Goal: Check status: Check status

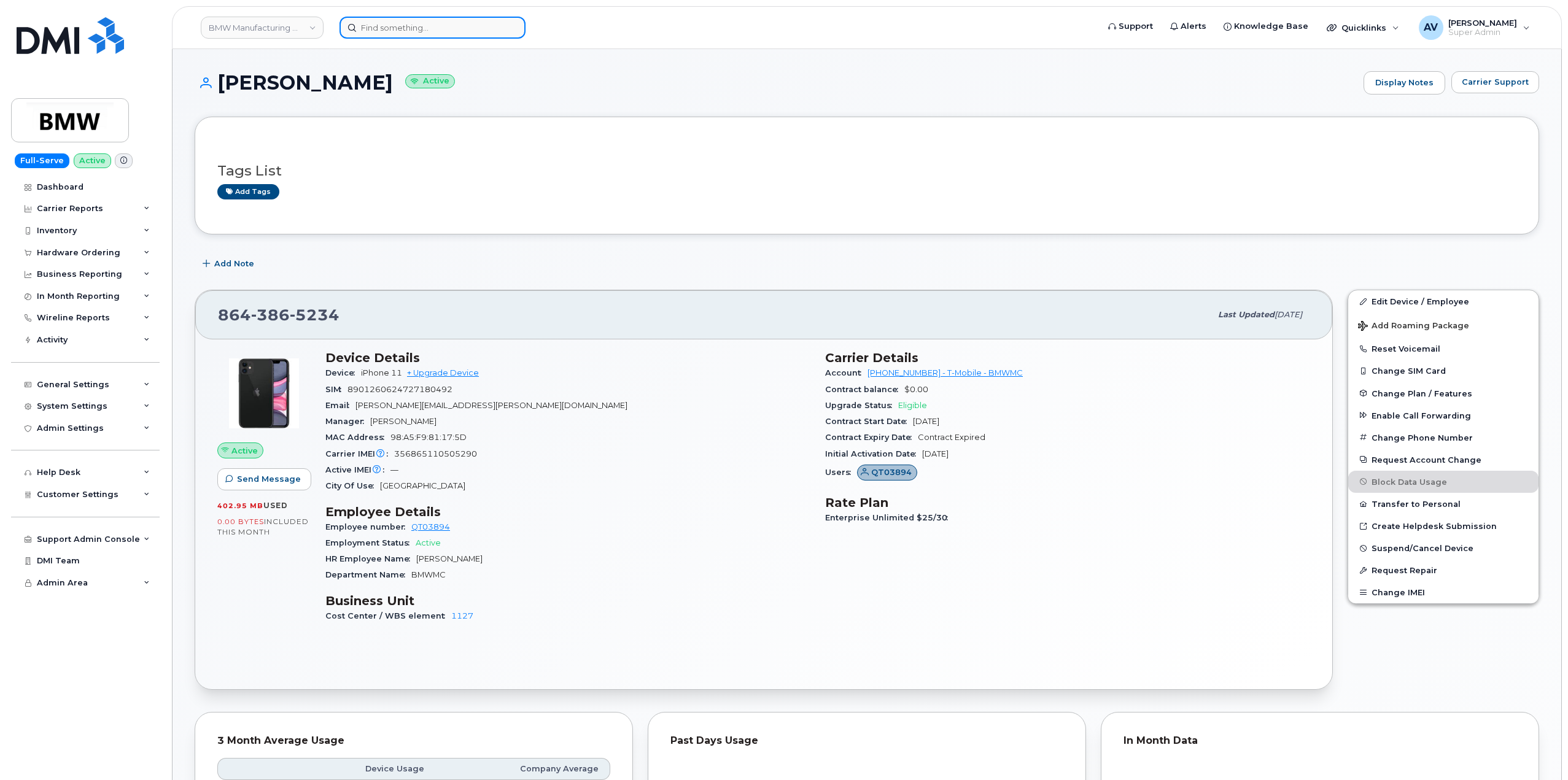
click at [403, 25] on input at bounding box center [433, 27] width 186 height 22
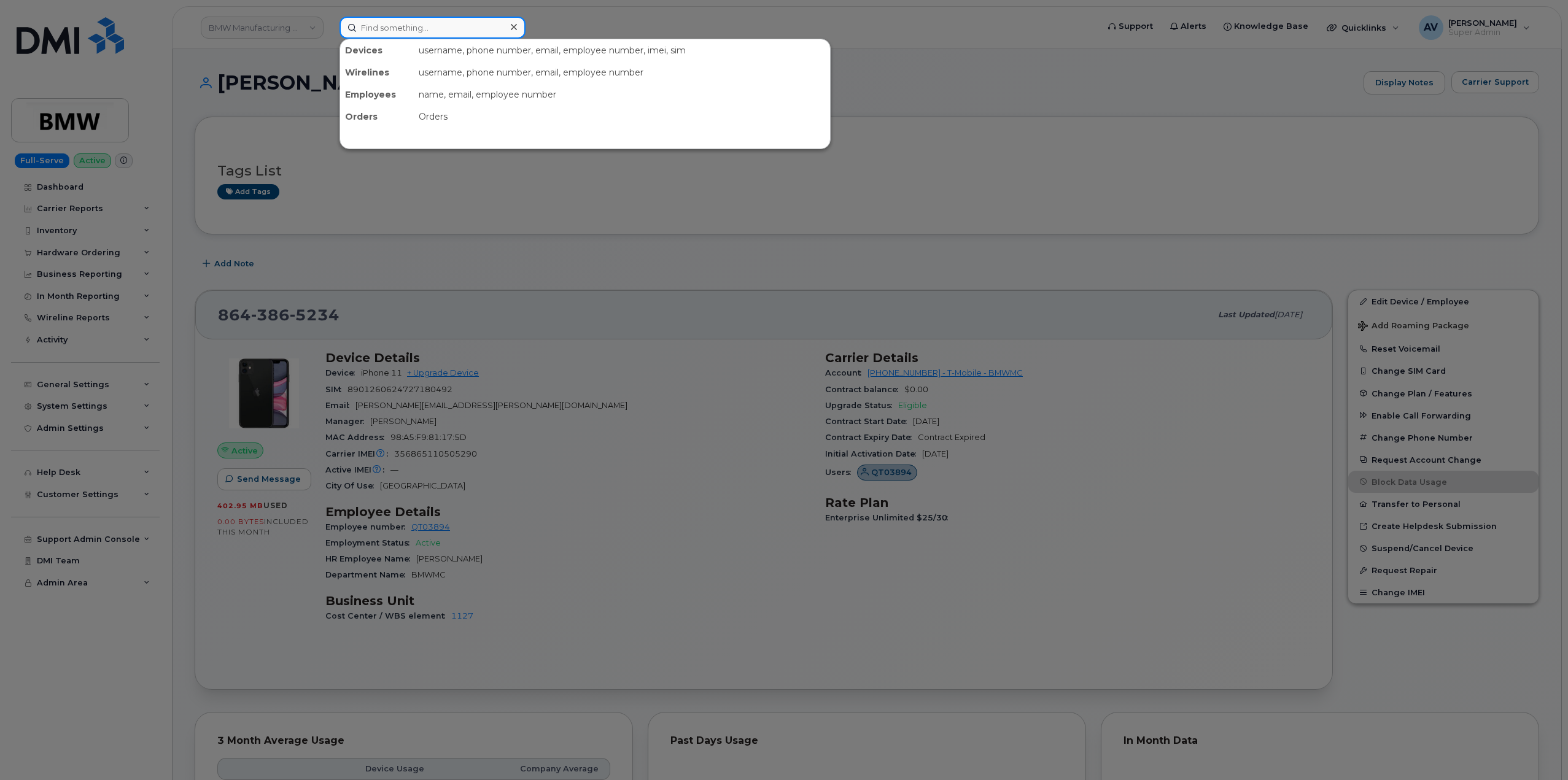
paste input "9078874005"
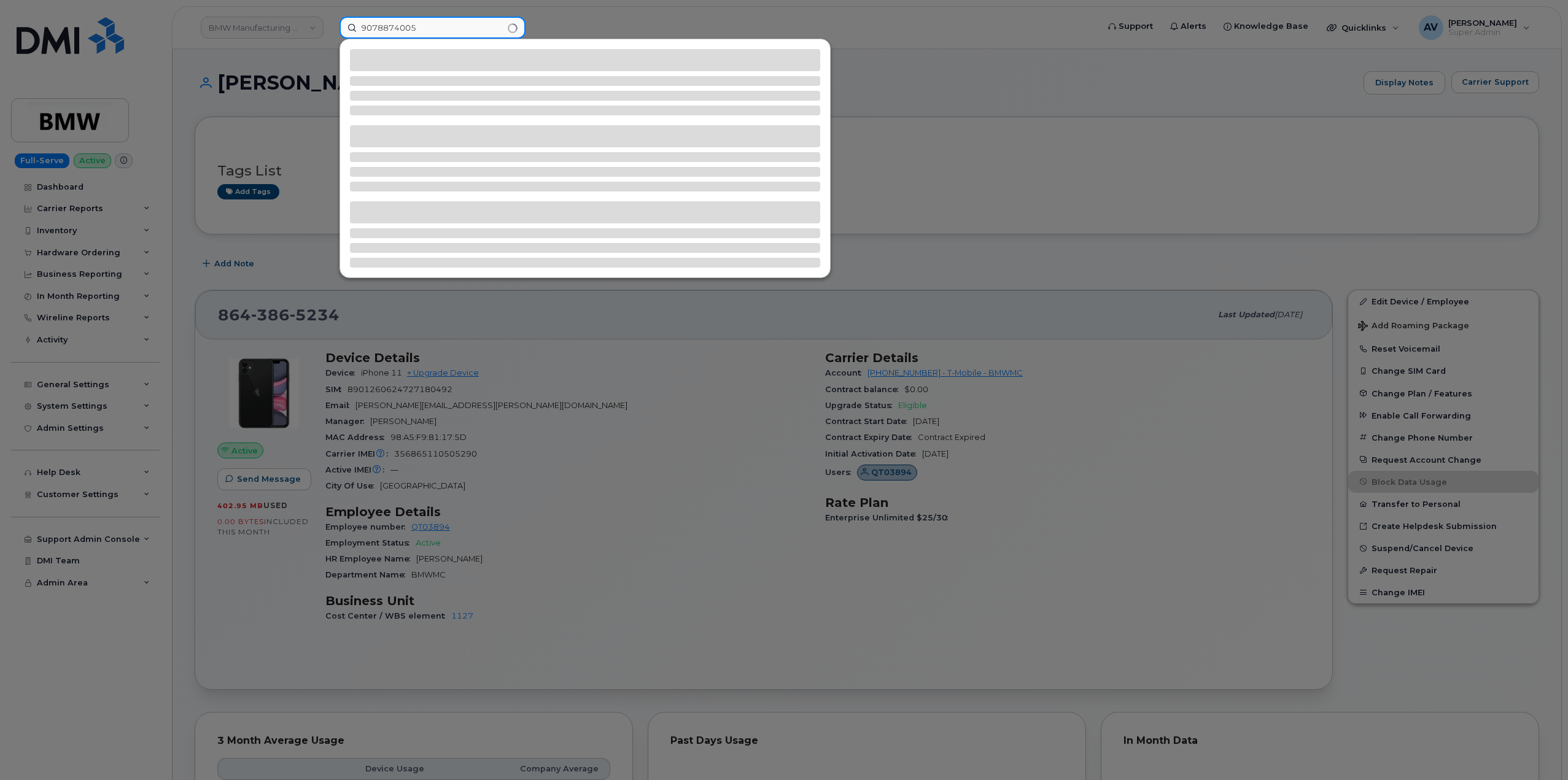
type input "9078874005"
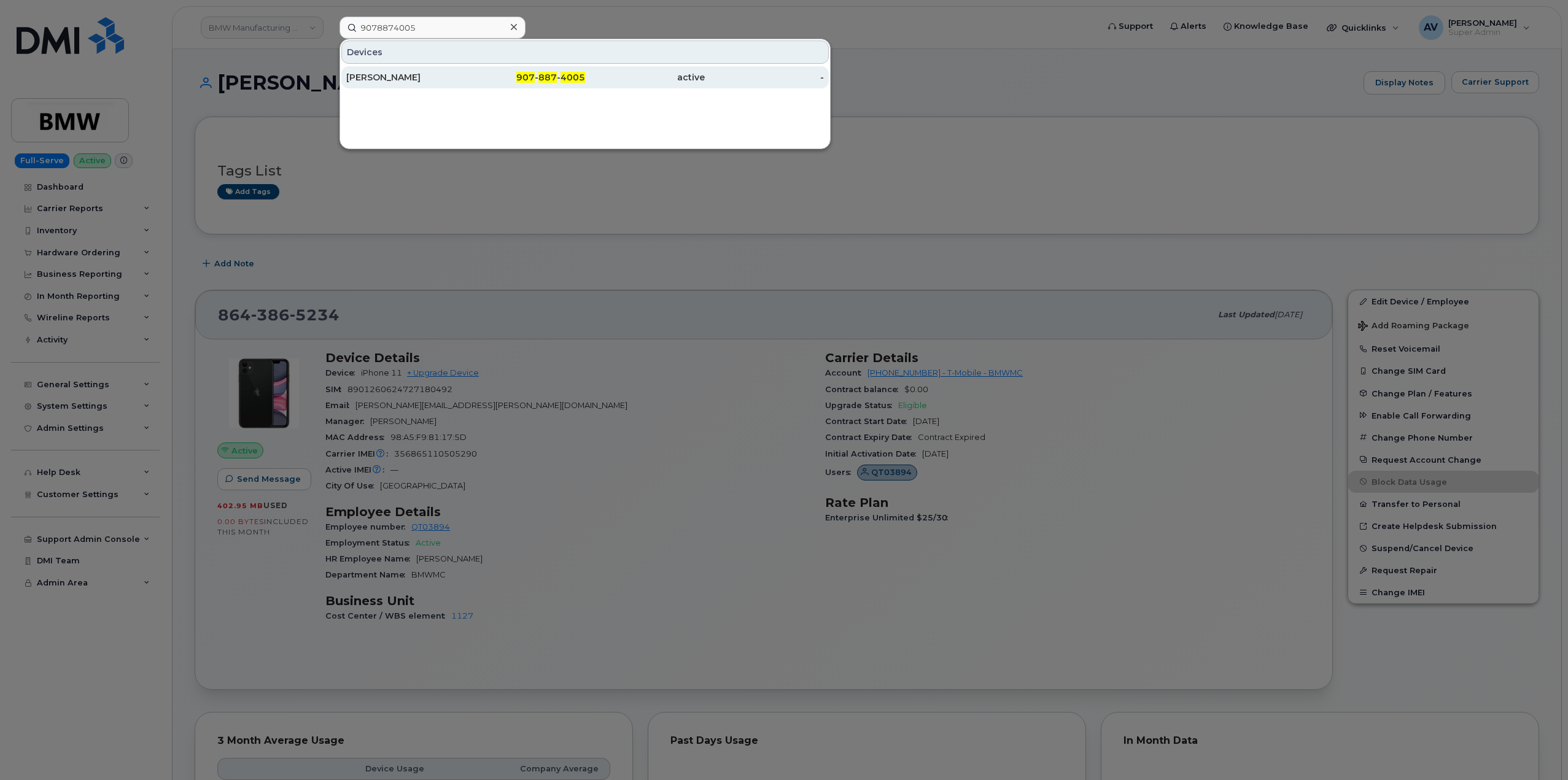
click at [447, 82] on div "[PERSON_NAME]" at bounding box center [406, 77] width 120 height 13
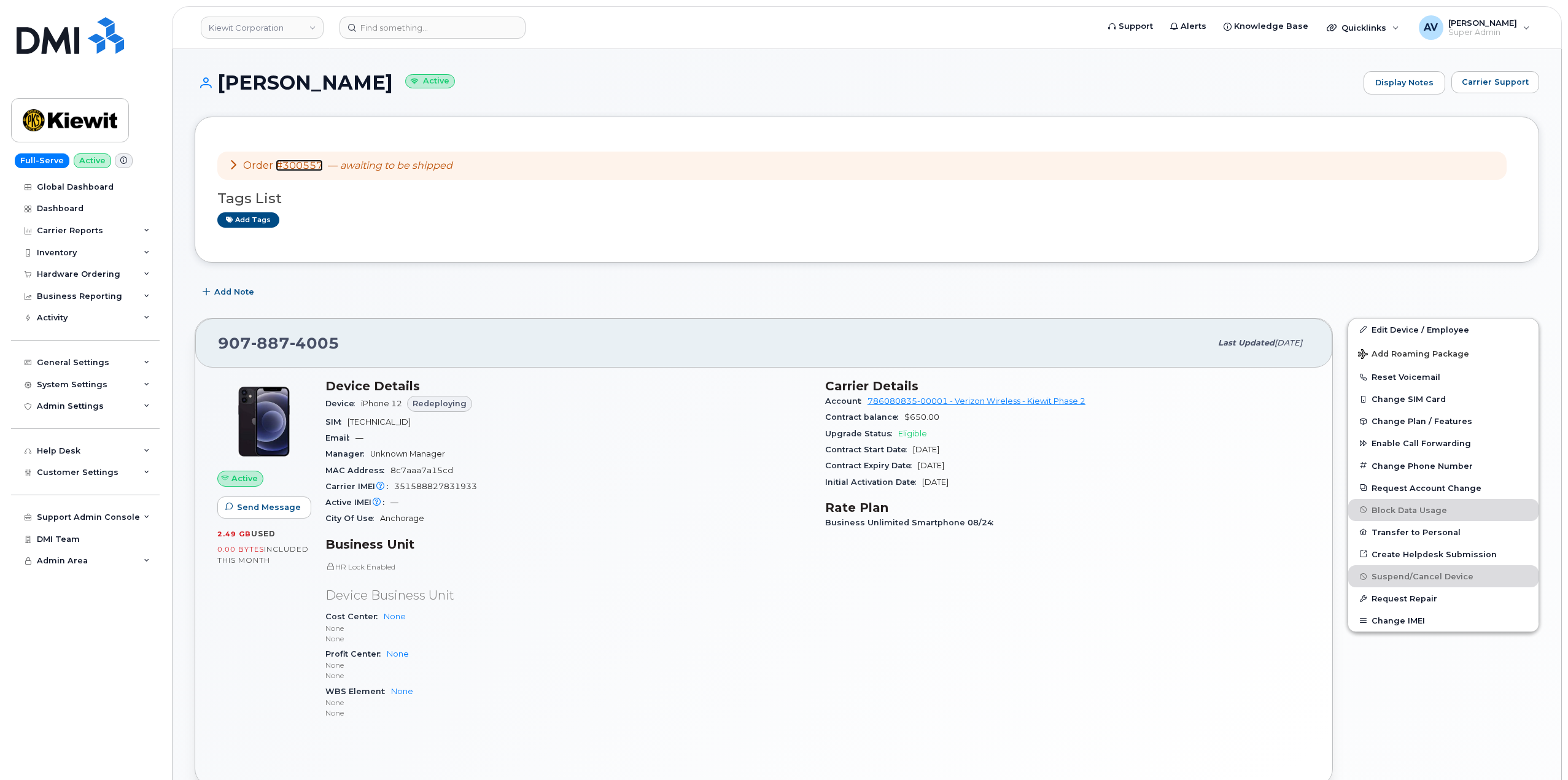
click at [296, 166] on link "#300557" at bounding box center [299, 165] width 47 height 12
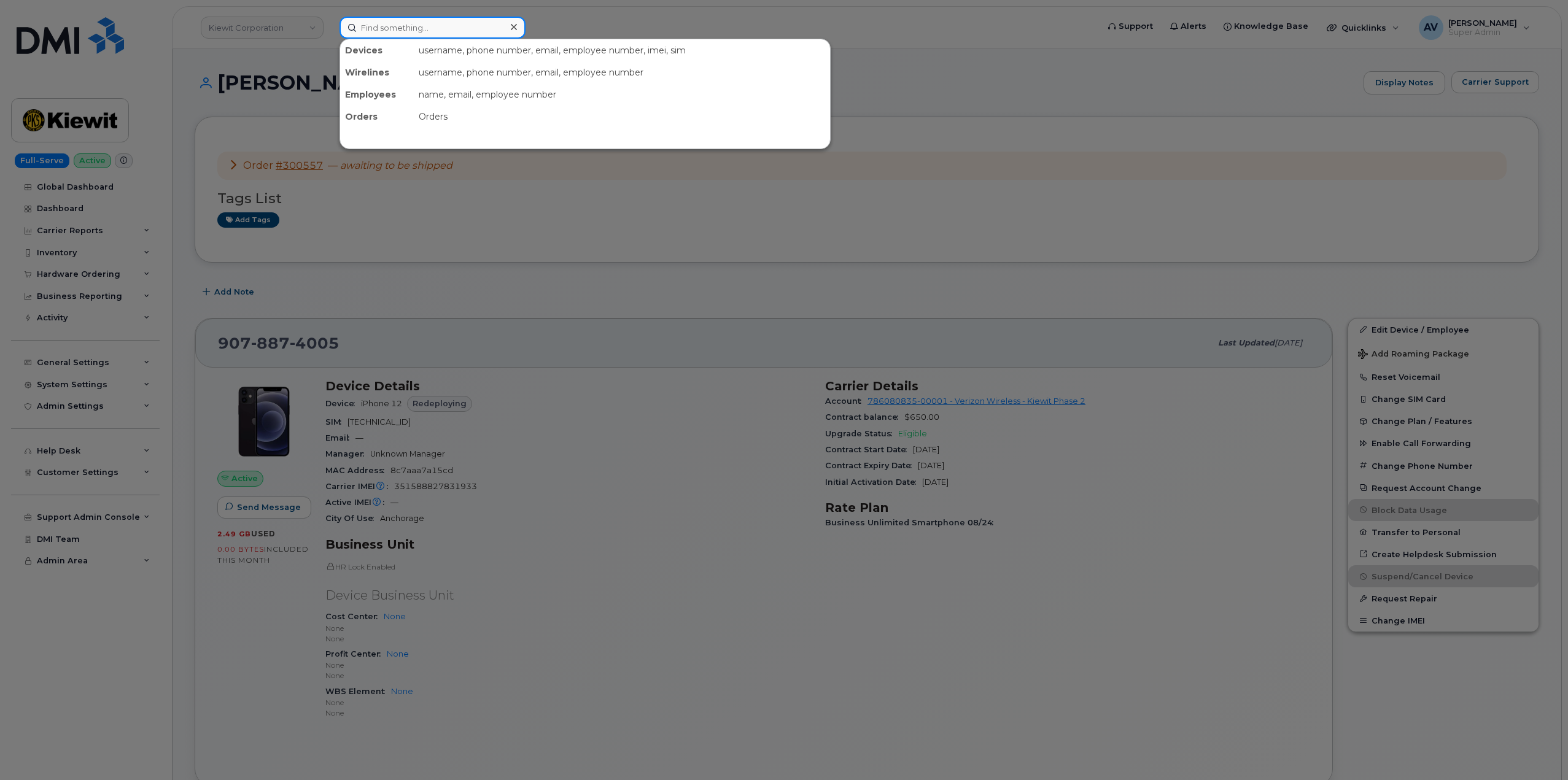
click at [458, 30] on input at bounding box center [433, 27] width 186 height 22
paste input "6822200360"
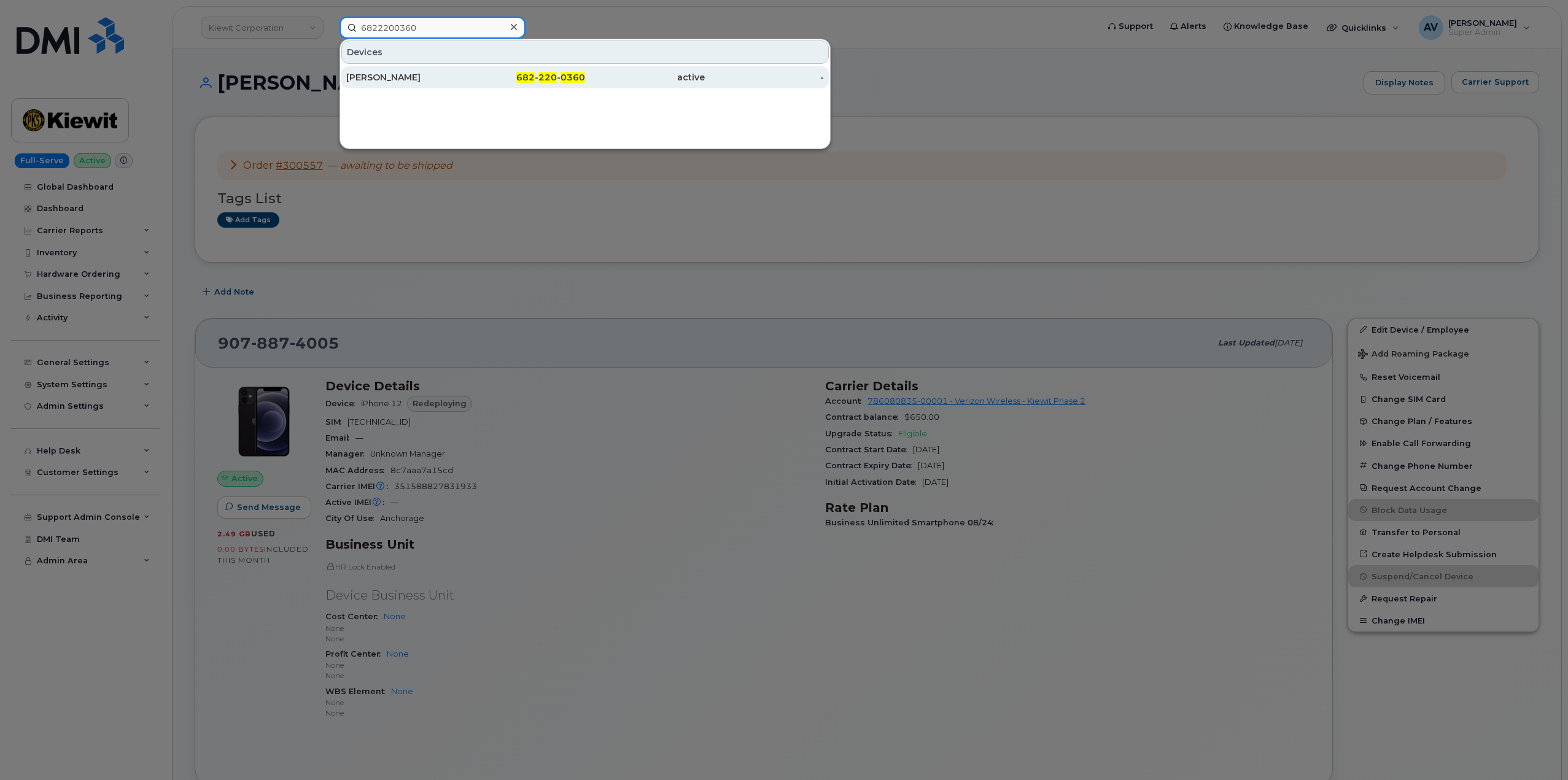
type input "6822200360"
click at [434, 79] on div "JESSE ABILA" at bounding box center [406, 77] width 120 height 13
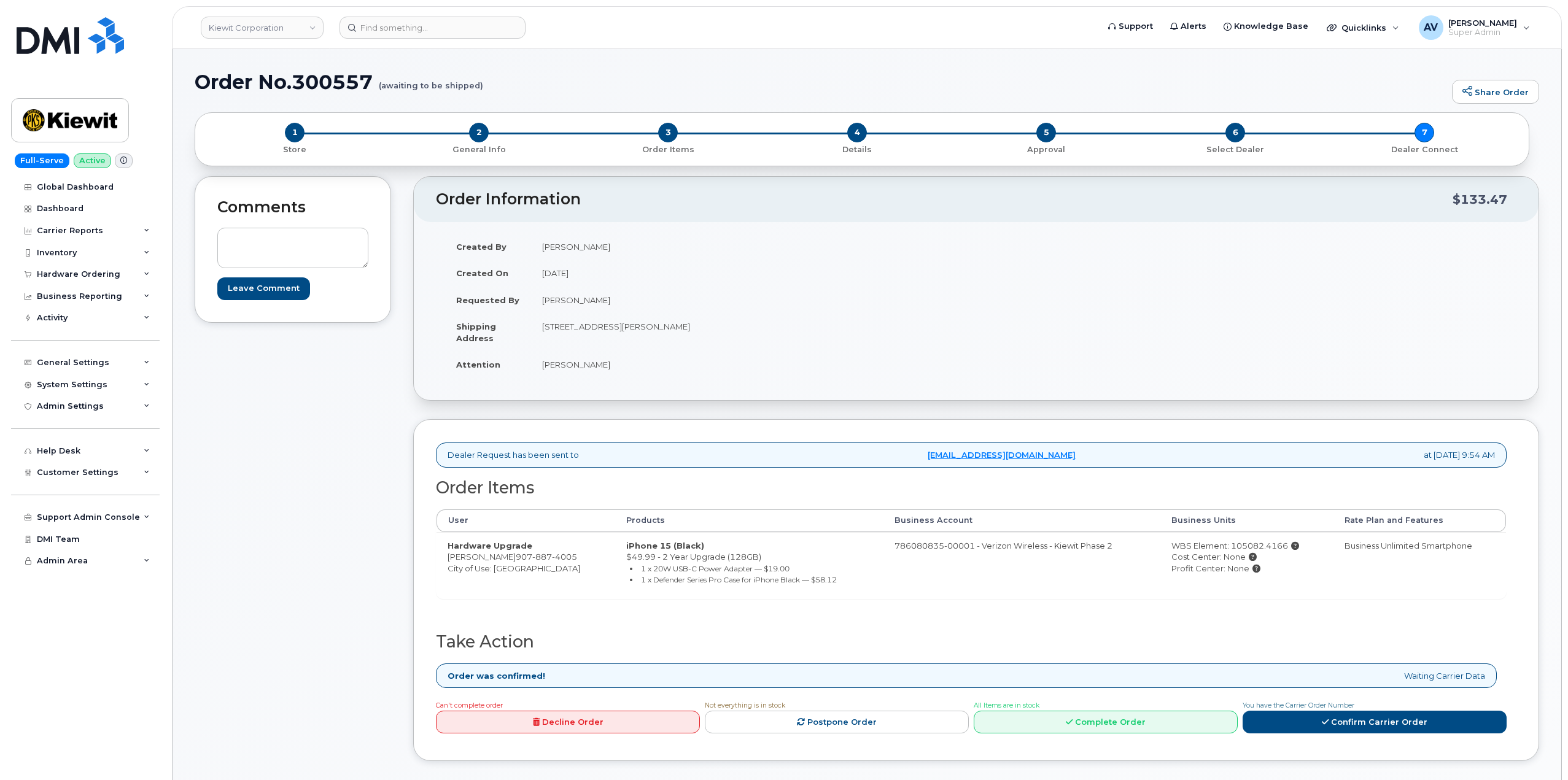
click at [340, 75] on h1 "Order No.300557 (awaiting to be shipped)" at bounding box center [820, 82] width 1252 height 21
copy h1 "300557"
